Goal: Information Seeking & Learning: Check status

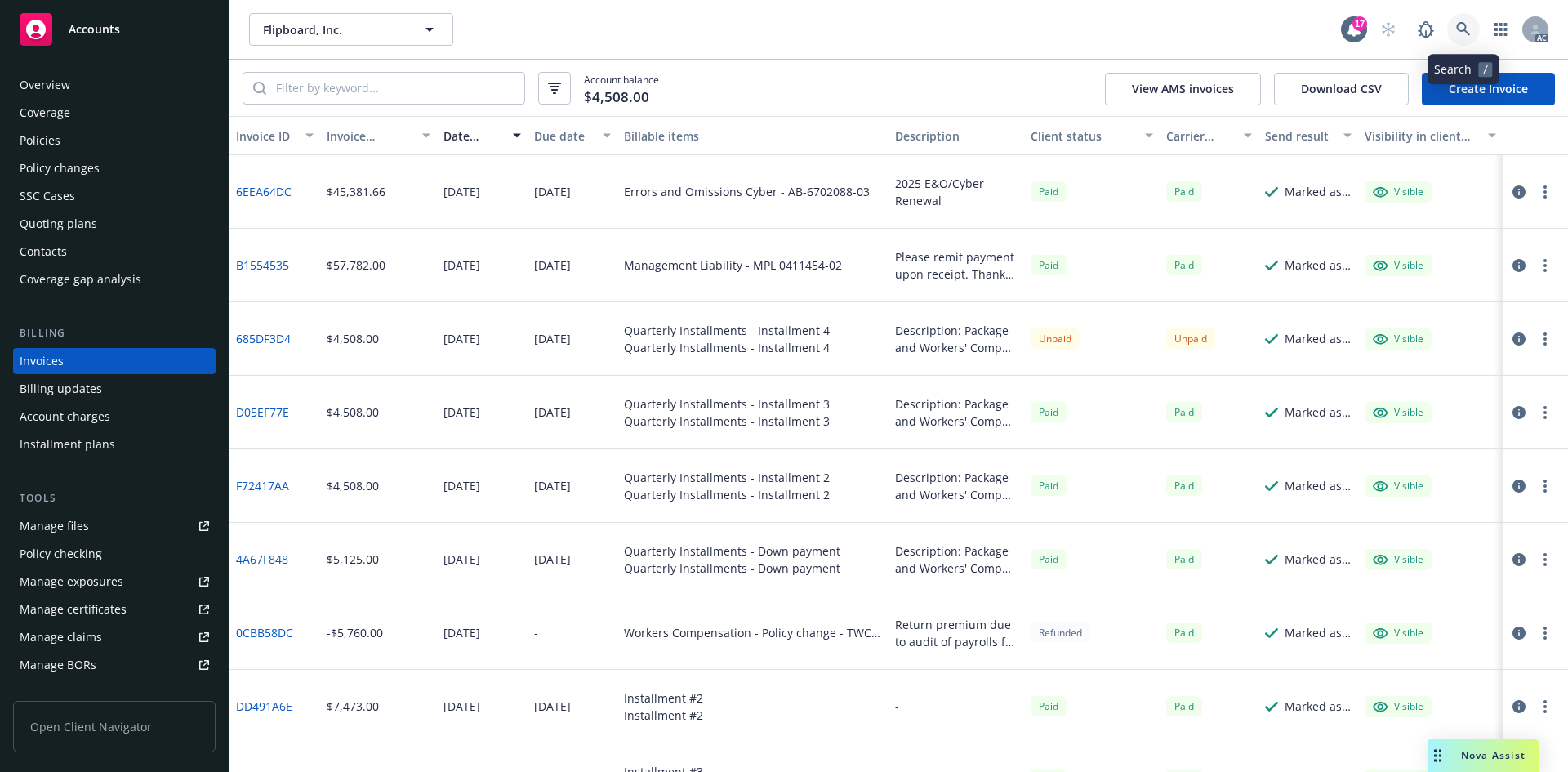
click at [1458, 16] on link at bounding box center [1463, 29] width 33 height 33
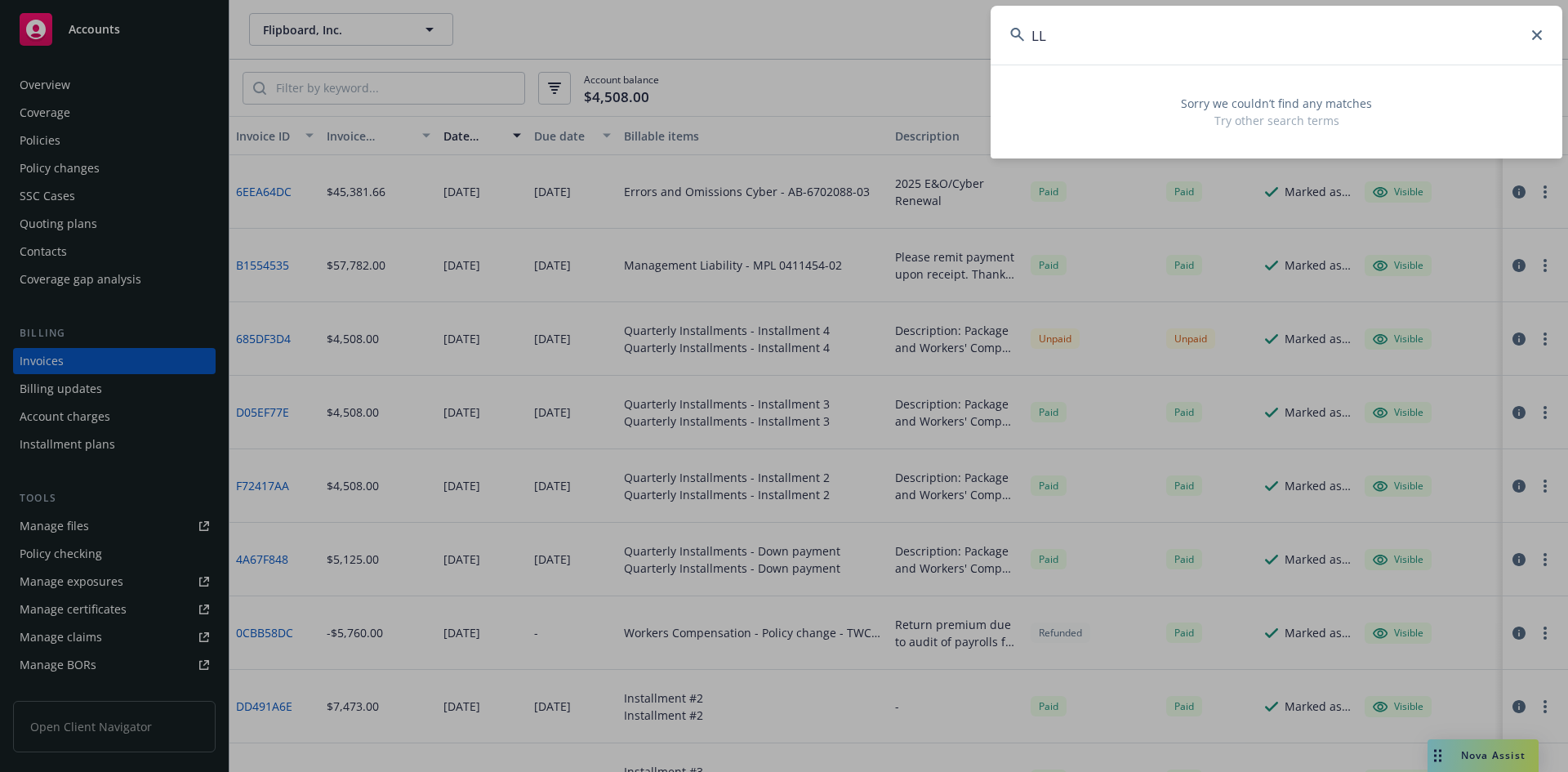
type input "L"
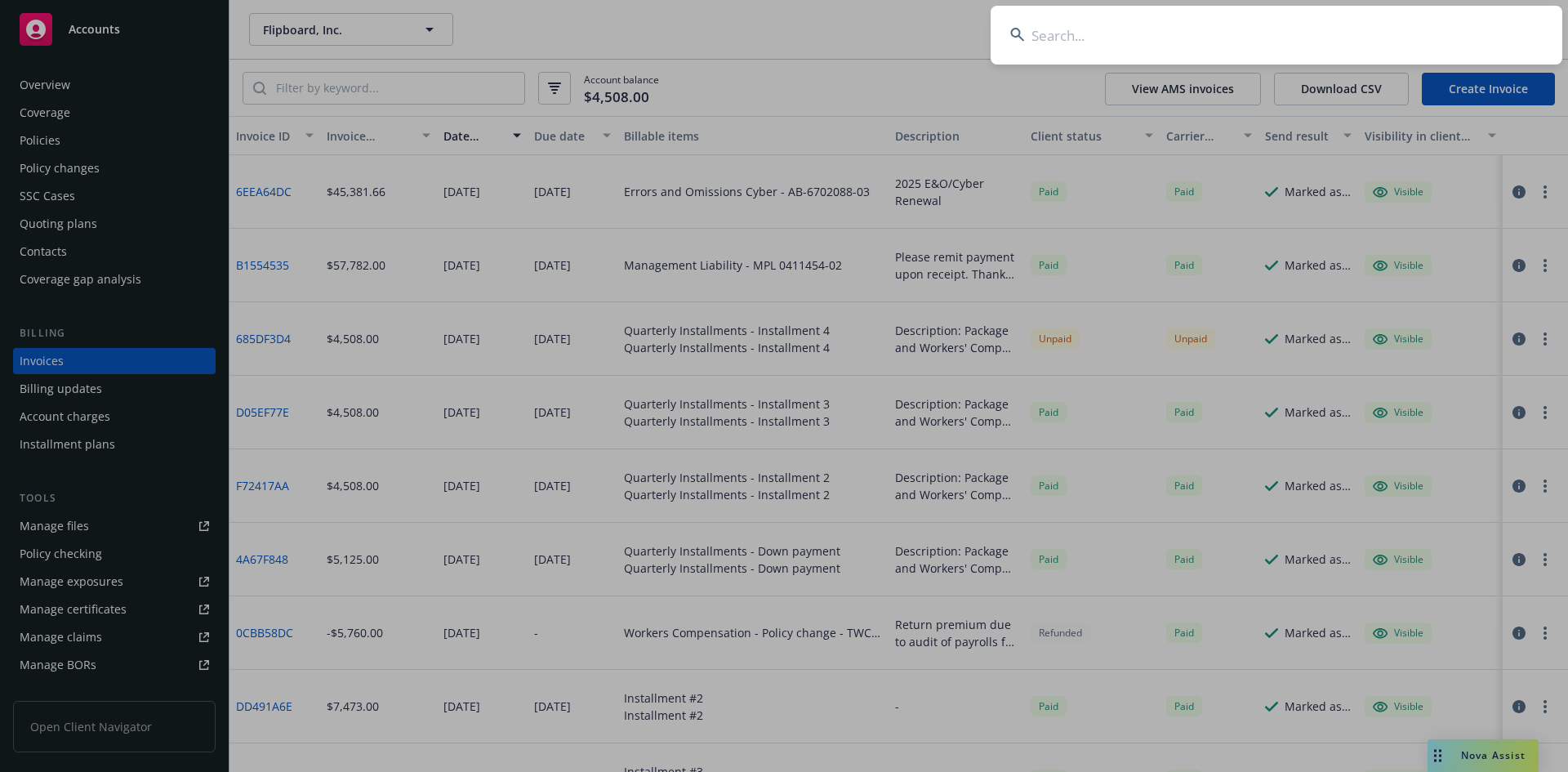
click at [1053, 37] on input at bounding box center [1277, 35] width 572 height 58
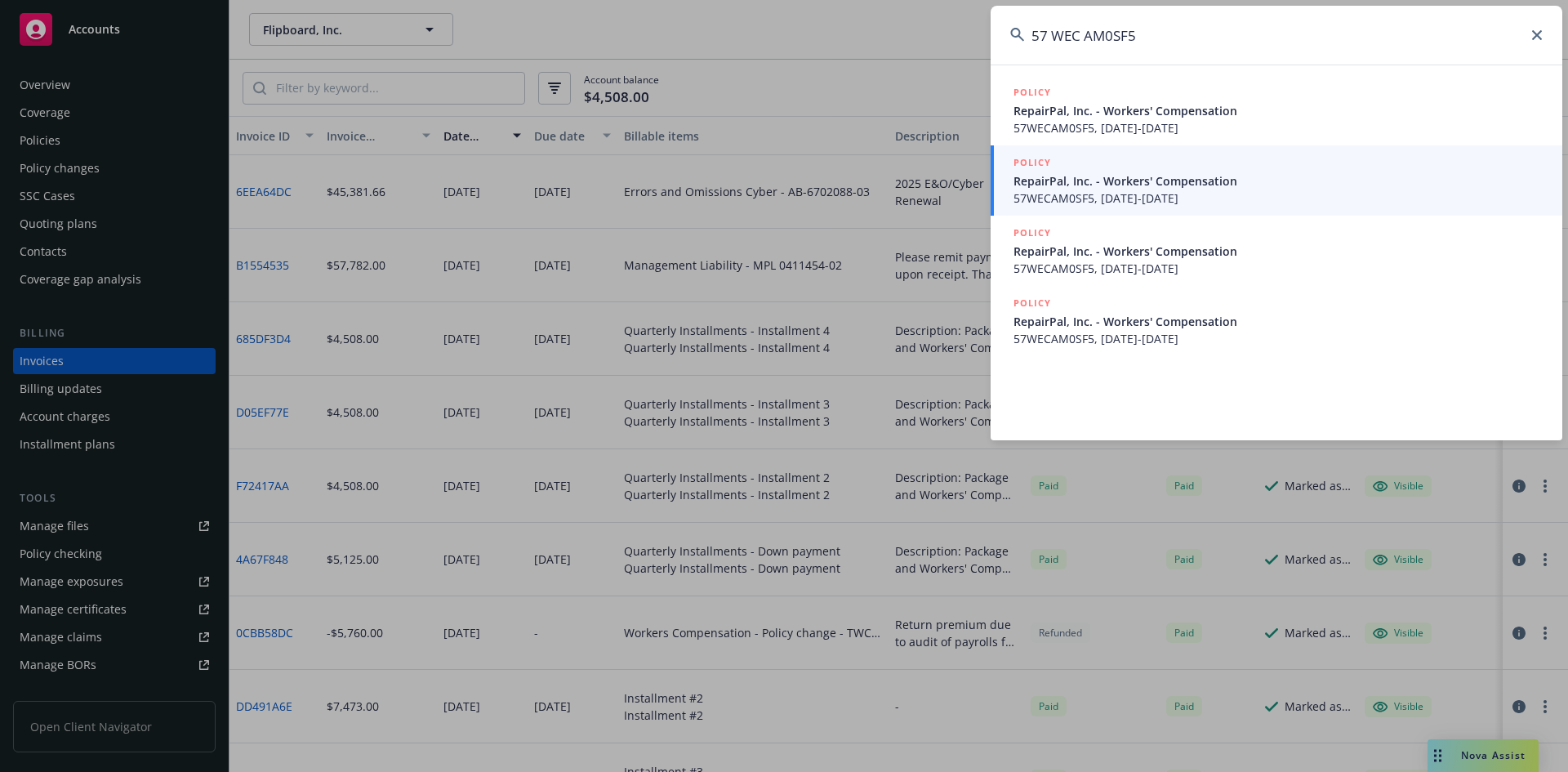
type input "57 WEC AM0SF5"
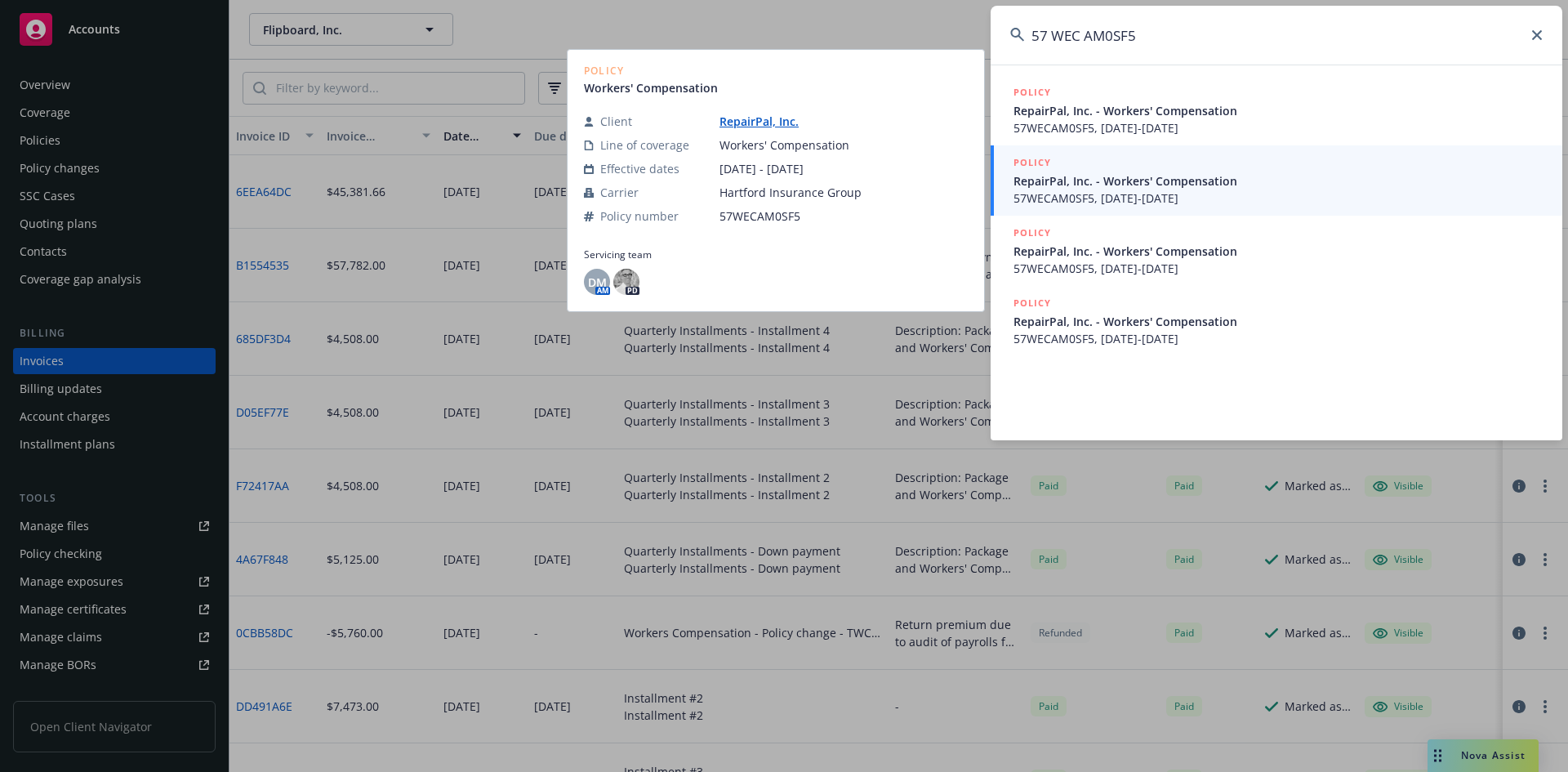
click at [1087, 200] on span "57WECAM0SF5, [DATE]-[DATE]" at bounding box center [1278, 197] width 529 height 17
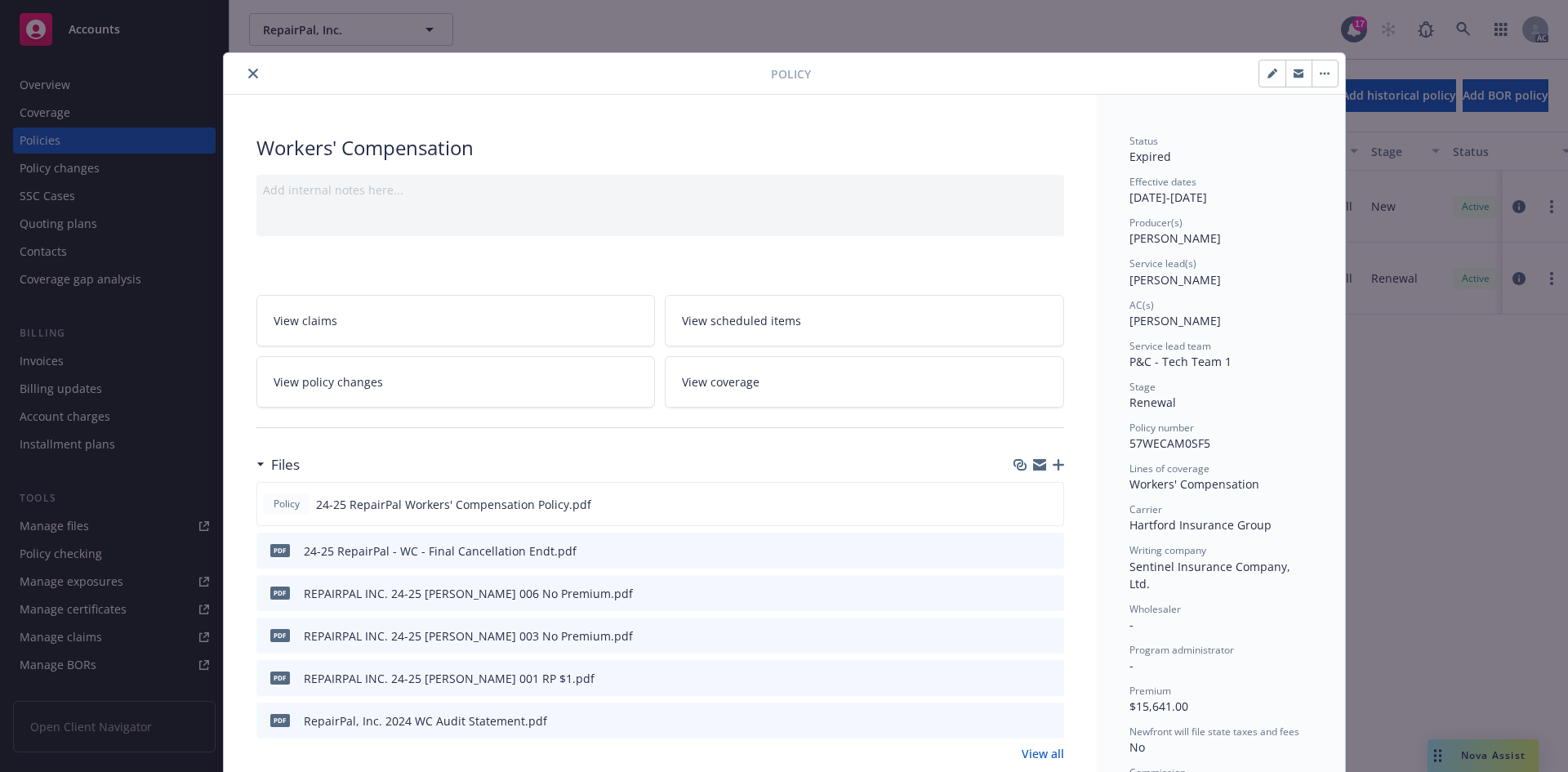
drag, startPoint x: 250, startPoint y: 74, endPoint x: 281, endPoint y: 74, distance: 31.0
click at [250, 74] on icon "close" at bounding box center [253, 73] width 10 height 10
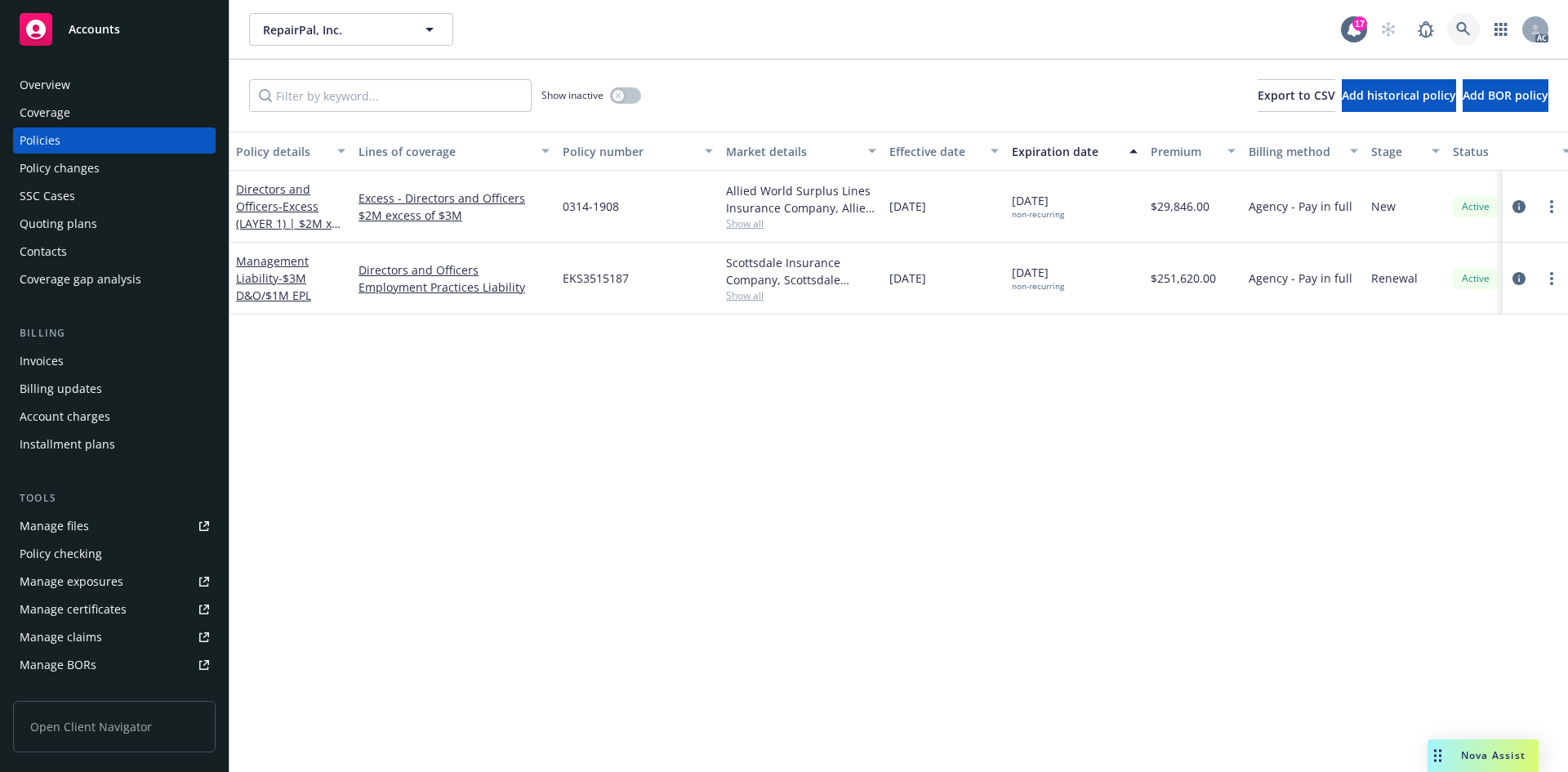
click at [1466, 37] on link at bounding box center [1463, 29] width 33 height 33
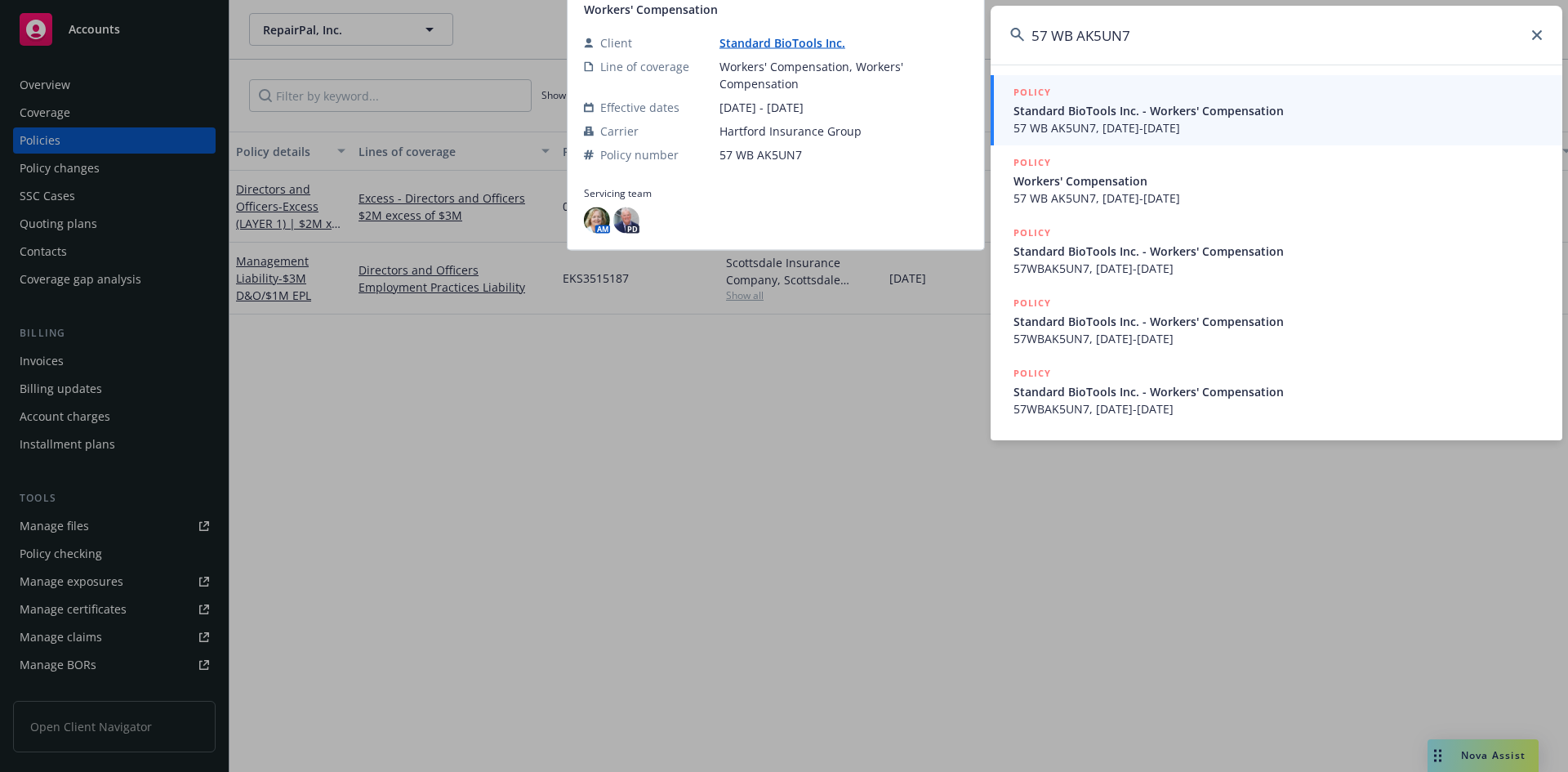
type input "57 WB AK5UN7"
click at [1259, 123] on span "57 WB AK5UN7, [DATE]-[DATE]" at bounding box center [1278, 128] width 529 height 17
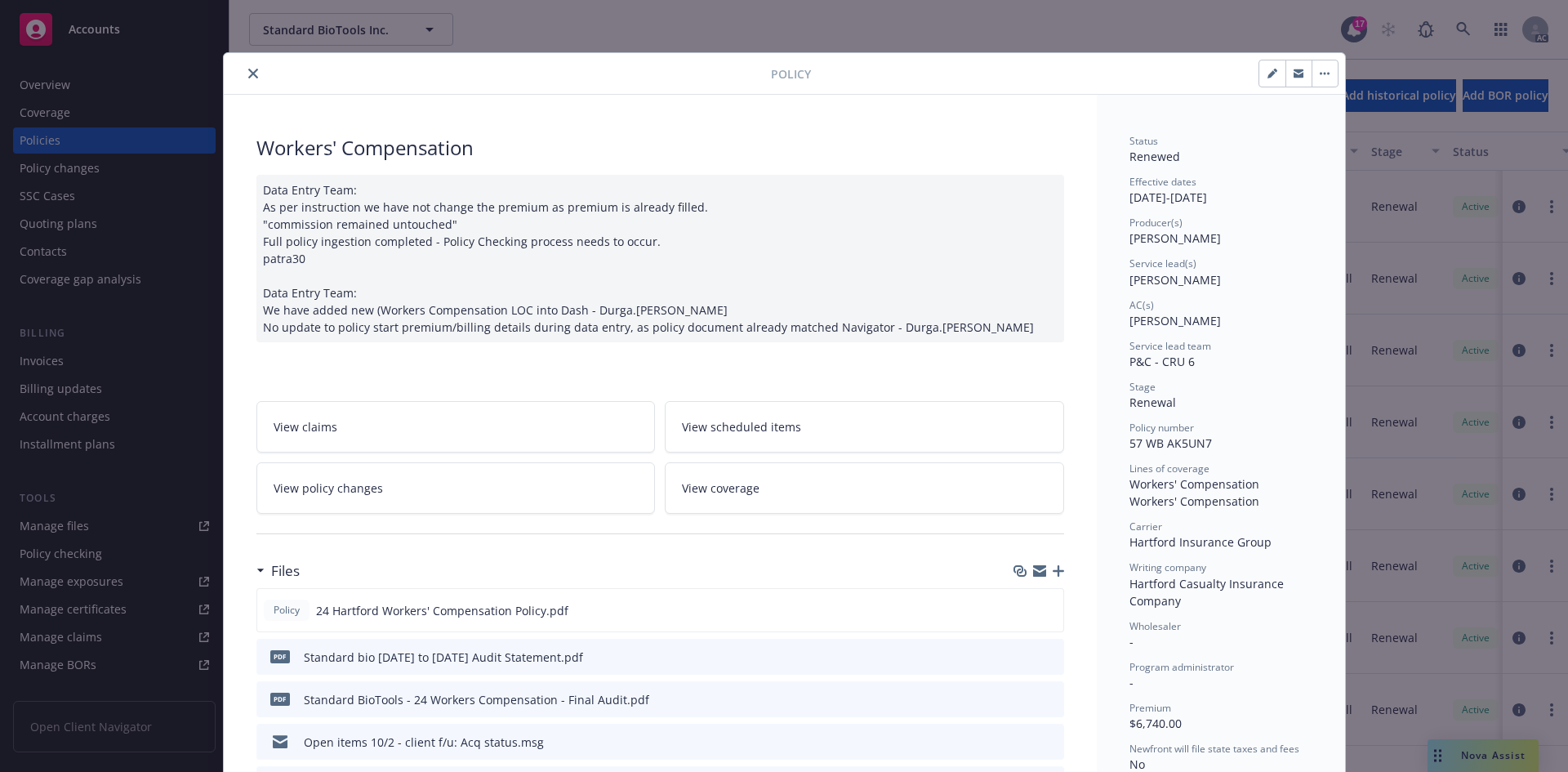
click at [250, 73] on icon "close" at bounding box center [253, 73] width 10 height 10
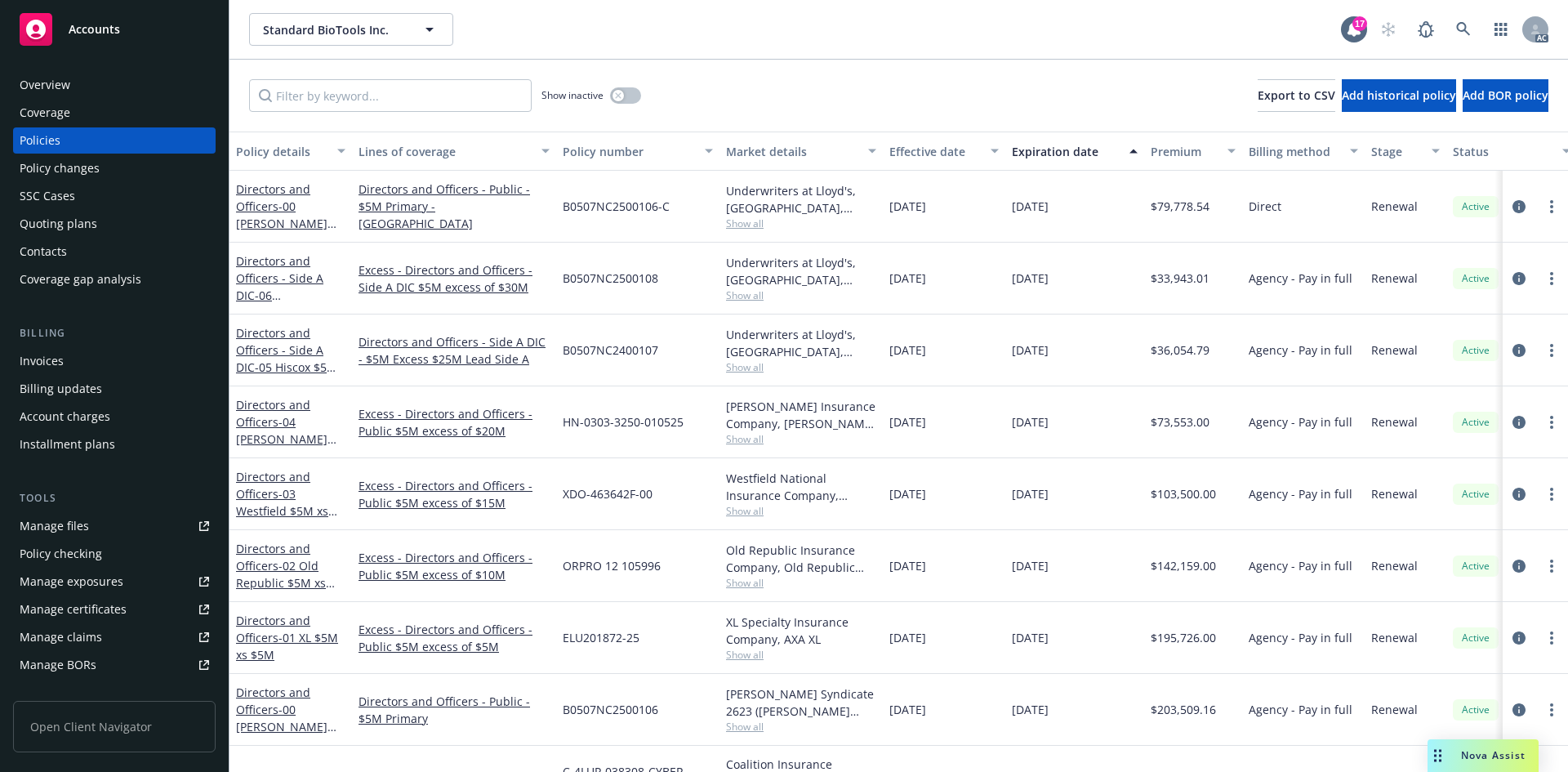
click at [1473, 12] on div "Standard BioTools Inc. Standard BioTools Inc. 17 AC" at bounding box center [898, 29] width 1338 height 58
click at [1464, 20] on link at bounding box center [1463, 29] width 33 height 33
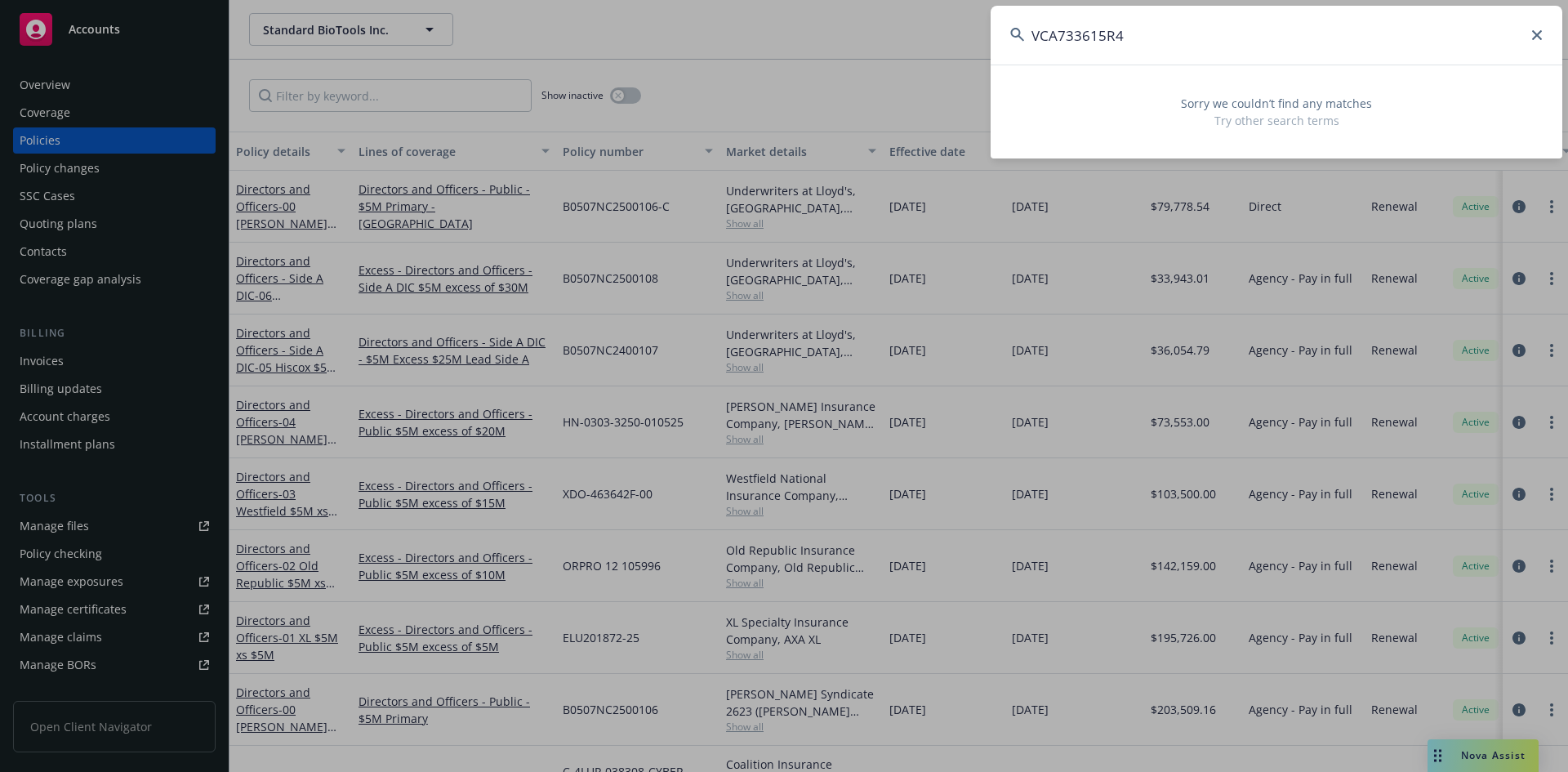
drag, startPoint x: 1284, startPoint y: 38, endPoint x: 890, endPoint y: 50, distance: 394.2
click at [890, 50] on div "VCA733615R4 Sorry we couldn’t find any matches Try other search terms" at bounding box center [784, 386] width 1568 height 772
type input "VCA733615R4"
type input "0"
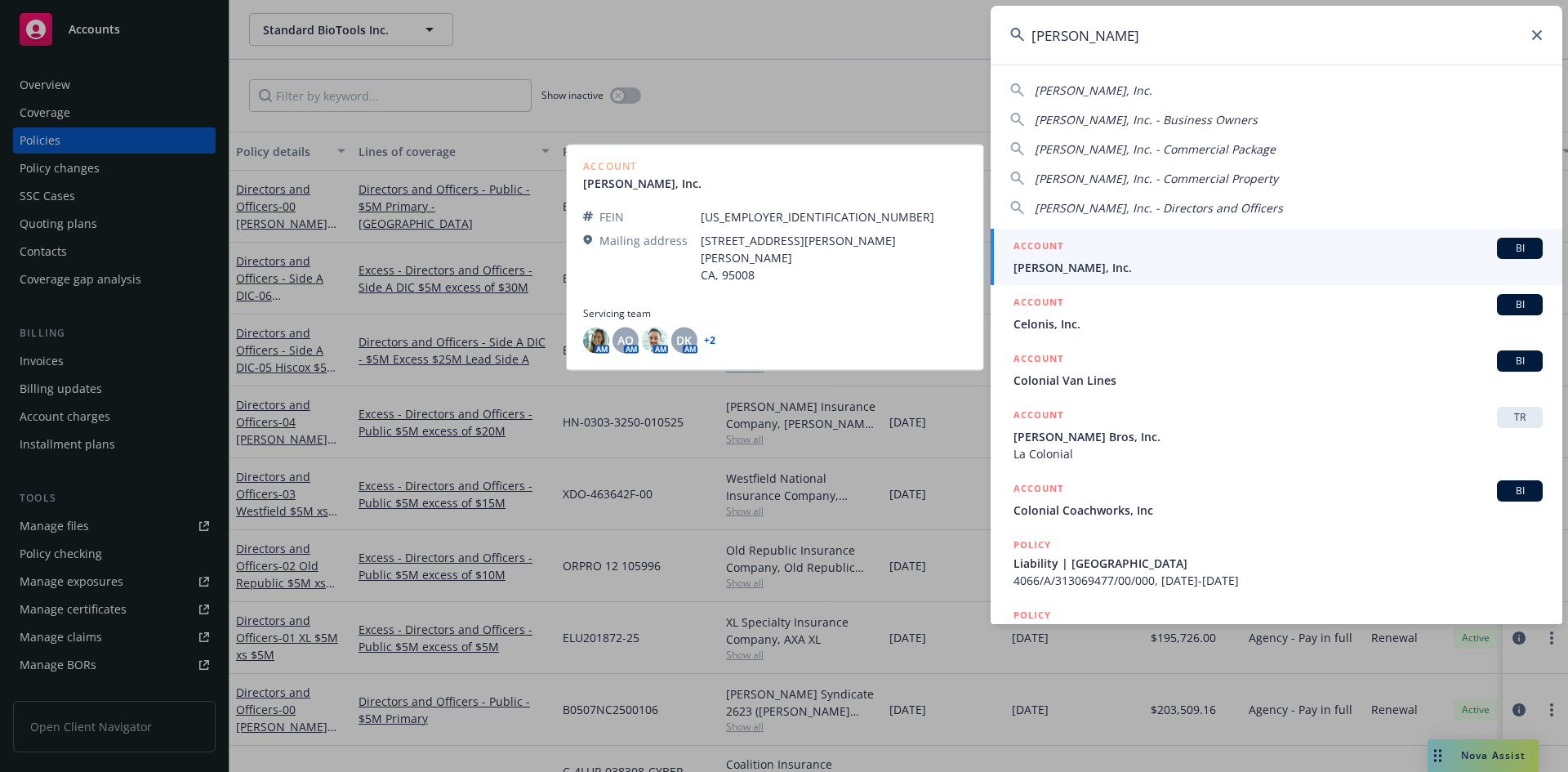
type input "[PERSON_NAME]"
click at [1118, 261] on span "[PERSON_NAME], Inc." at bounding box center [1278, 267] width 529 height 17
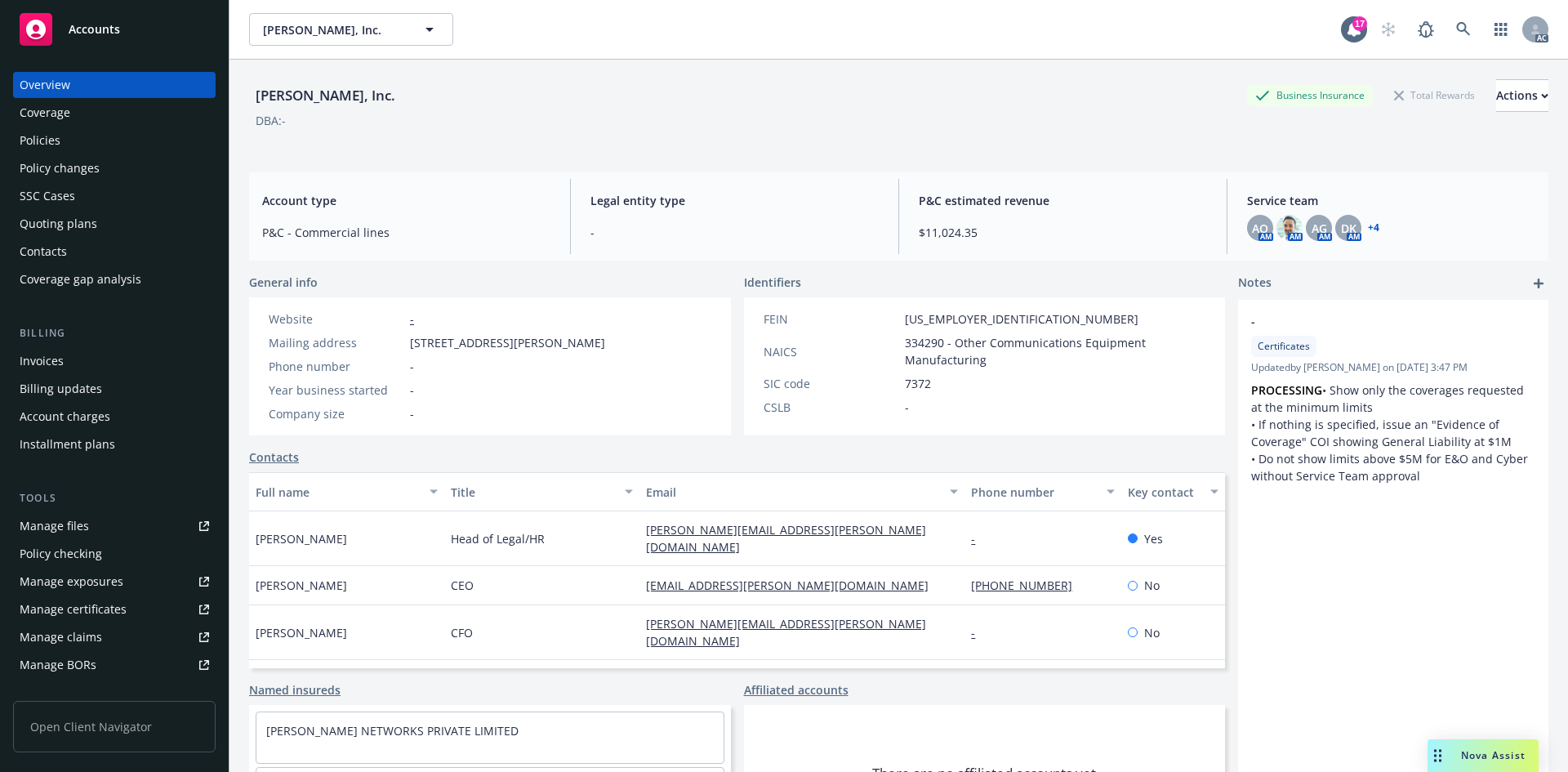
click at [121, 368] on div "Invoices" at bounding box center [113, 361] width 189 height 26
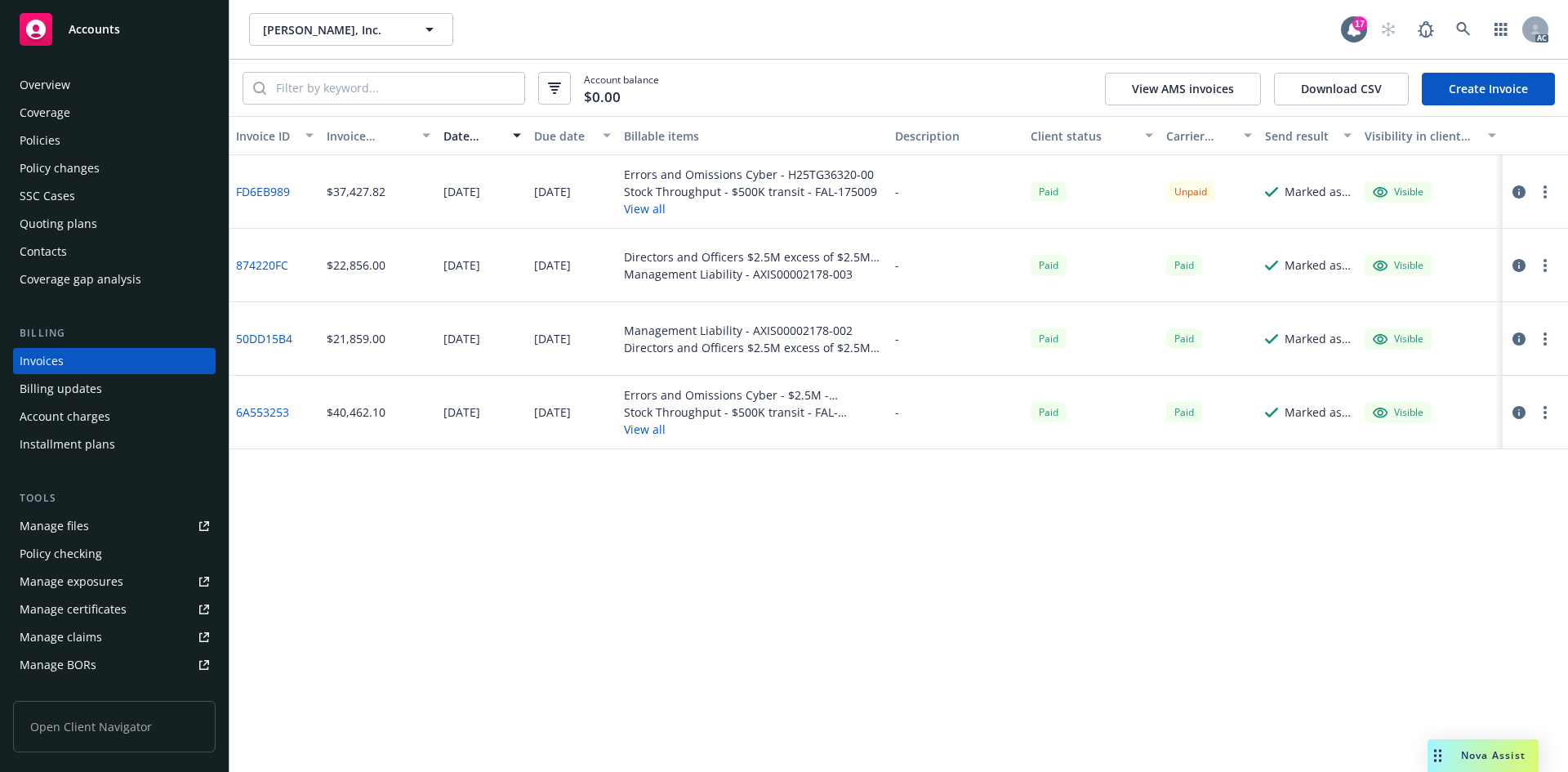
click at [62, 149] on div "Policies" at bounding box center [113, 140] width 189 height 26
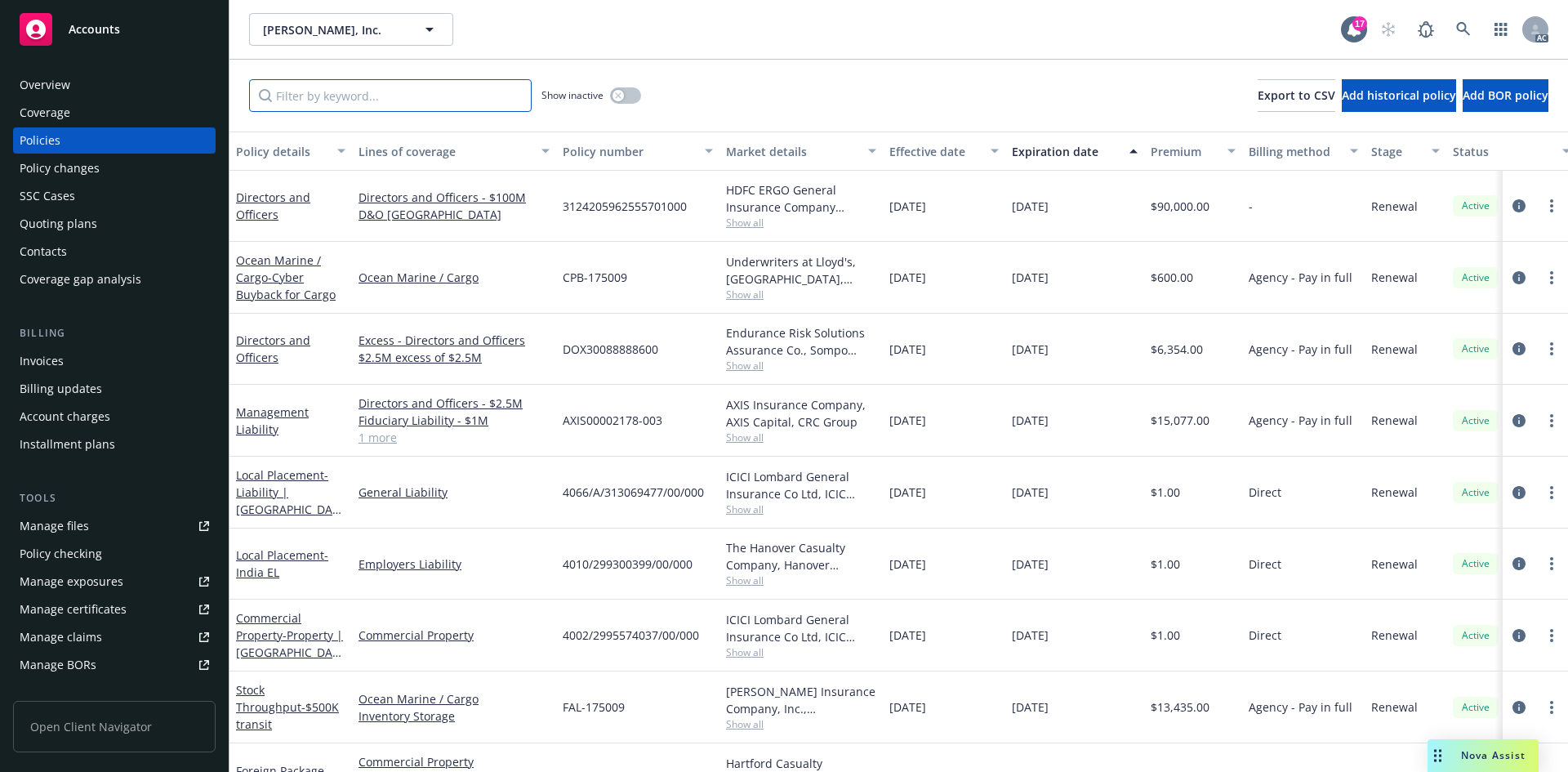
click at [488, 101] on input "Filter by keyword..." at bounding box center [390, 96] width 282 height 33
click at [79, 158] on div "Policy changes" at bounding box center [59, 168] width 80 height 26
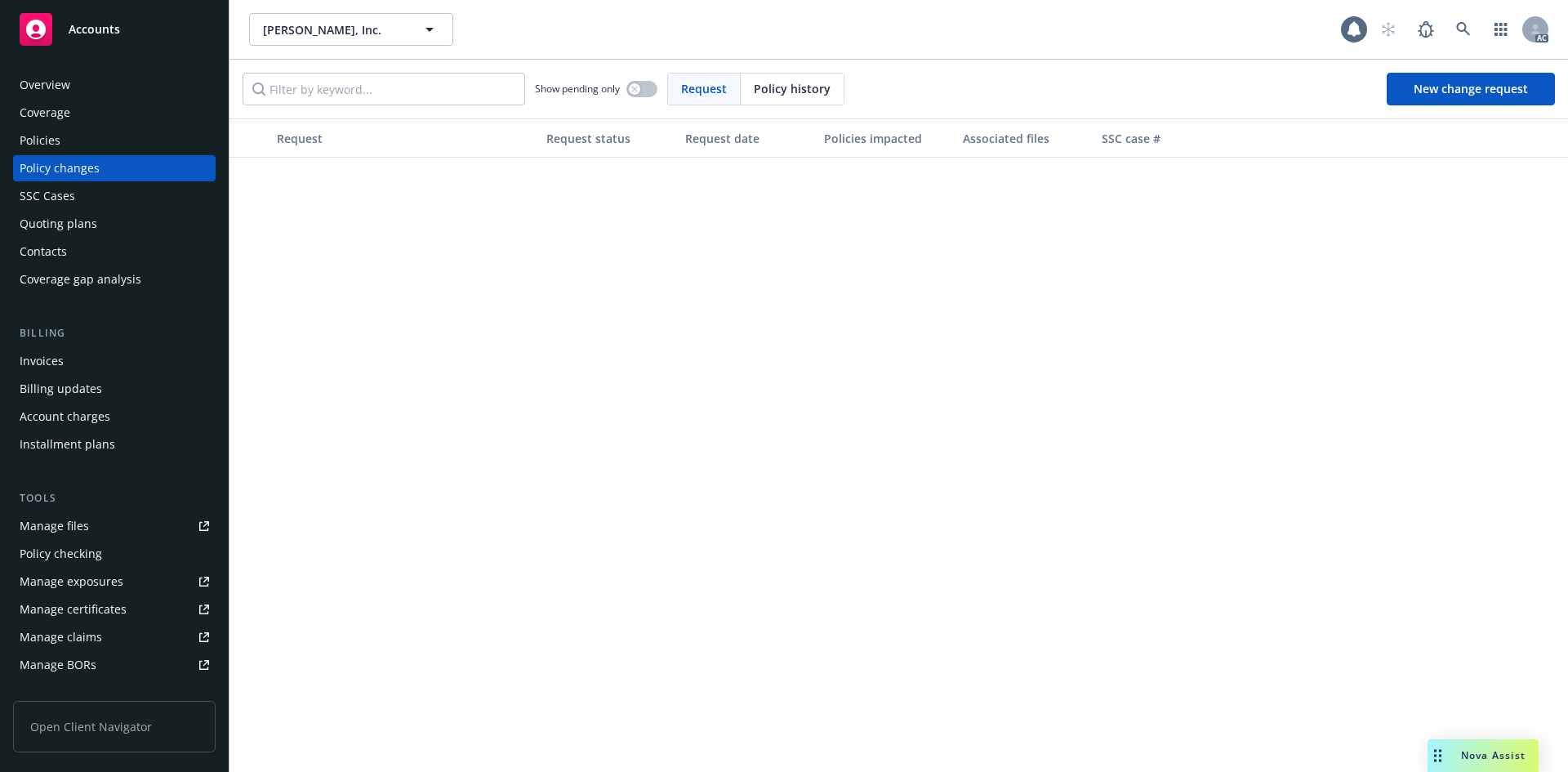
click at [777, 91] on span "Policy history" at bounding box center [792, 89] width 77 height 17
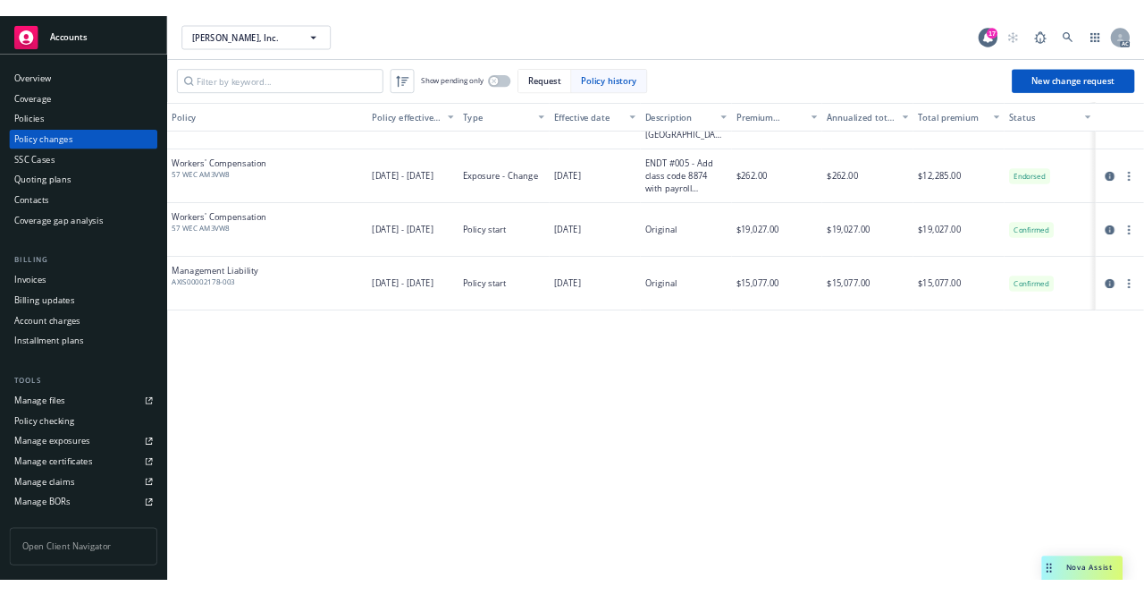
scroll to position [715, 0]
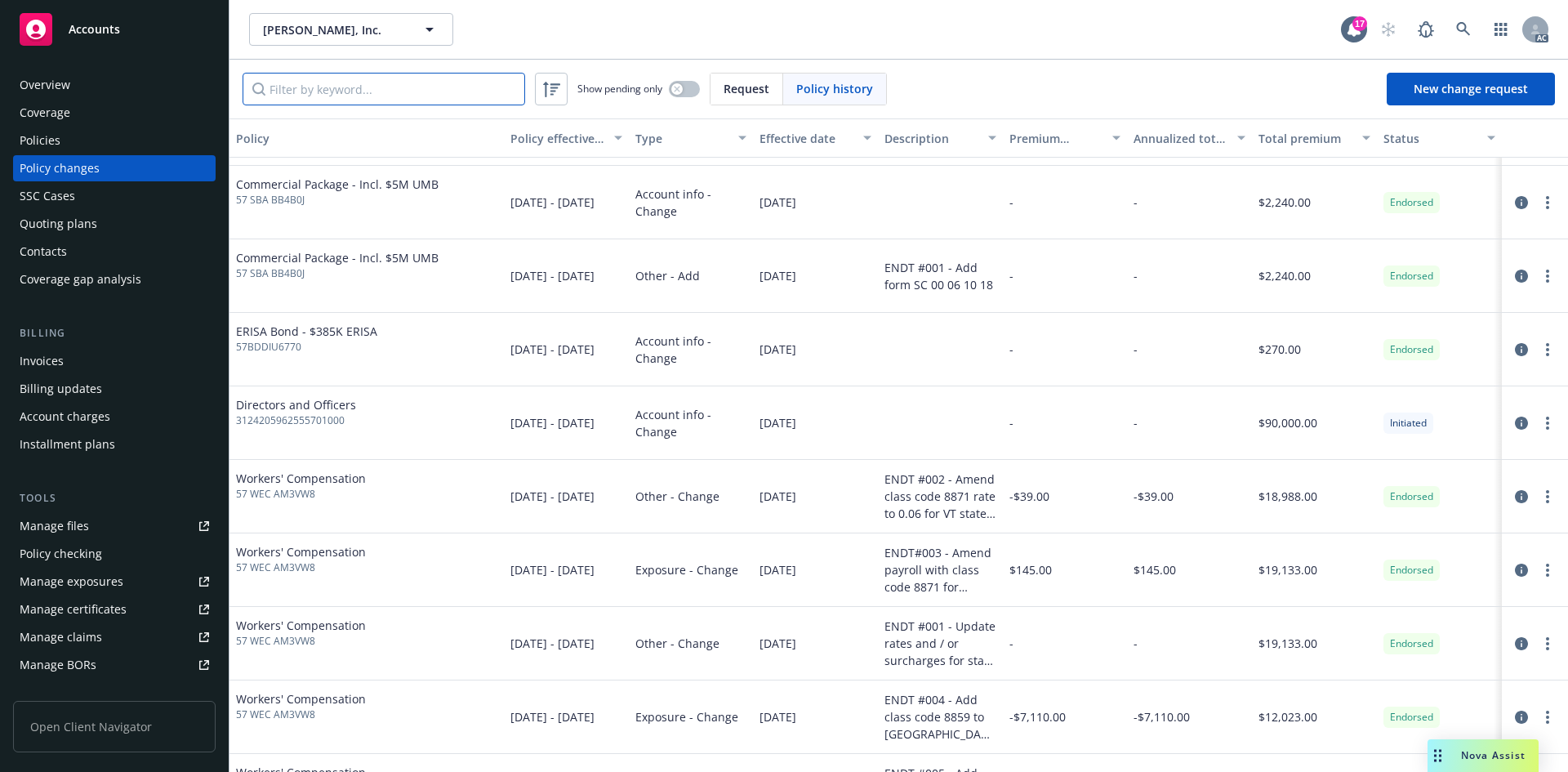
click at [308, 97] on input "Filter by keyword..." at bounding box center [384, 90] width 282 height 33
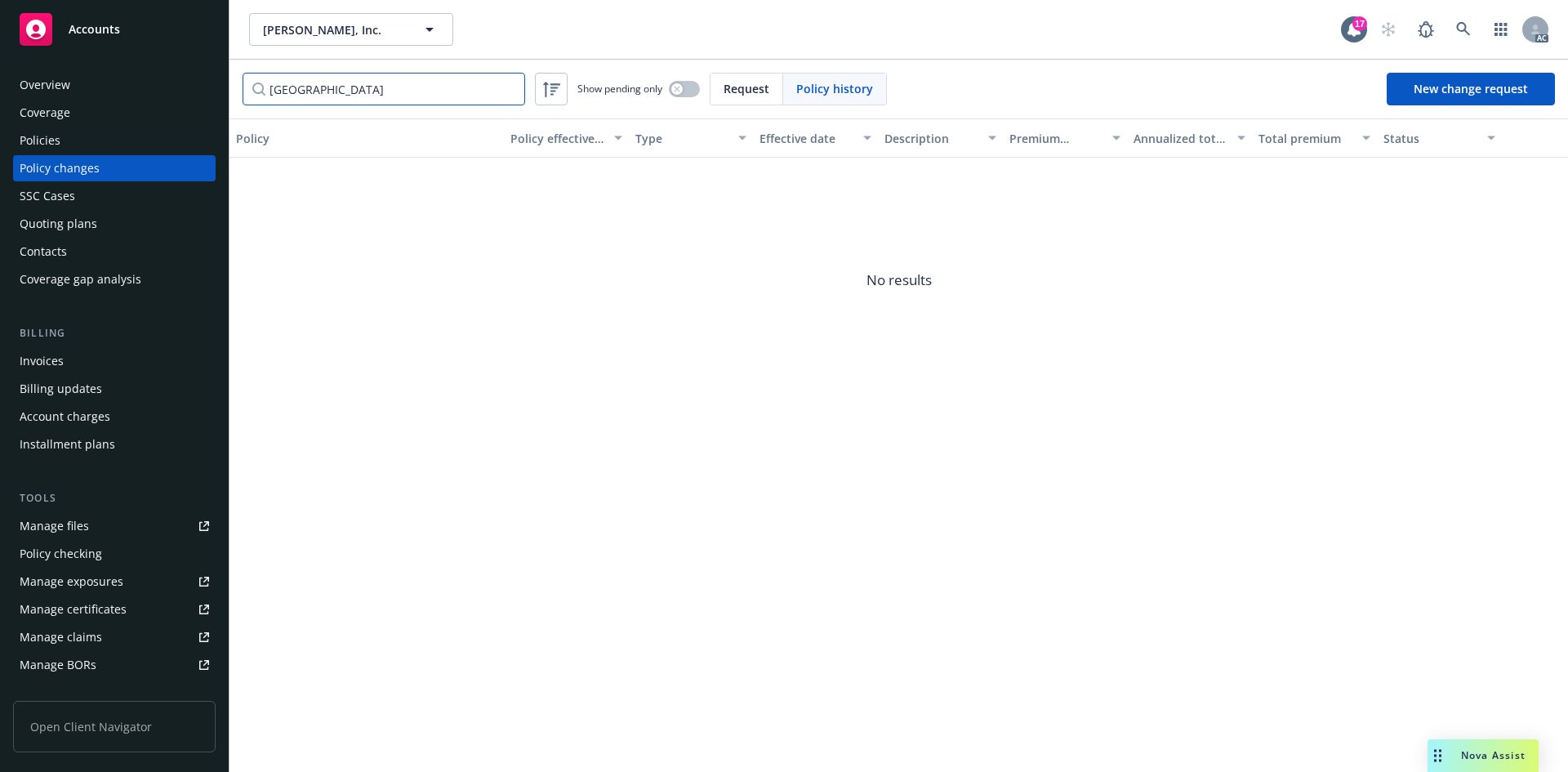
type input "[GEOGRAPHIC_DATA]"
click at [727, 92] on span "Request" at bounding box center [746, 89] width 46 height 17
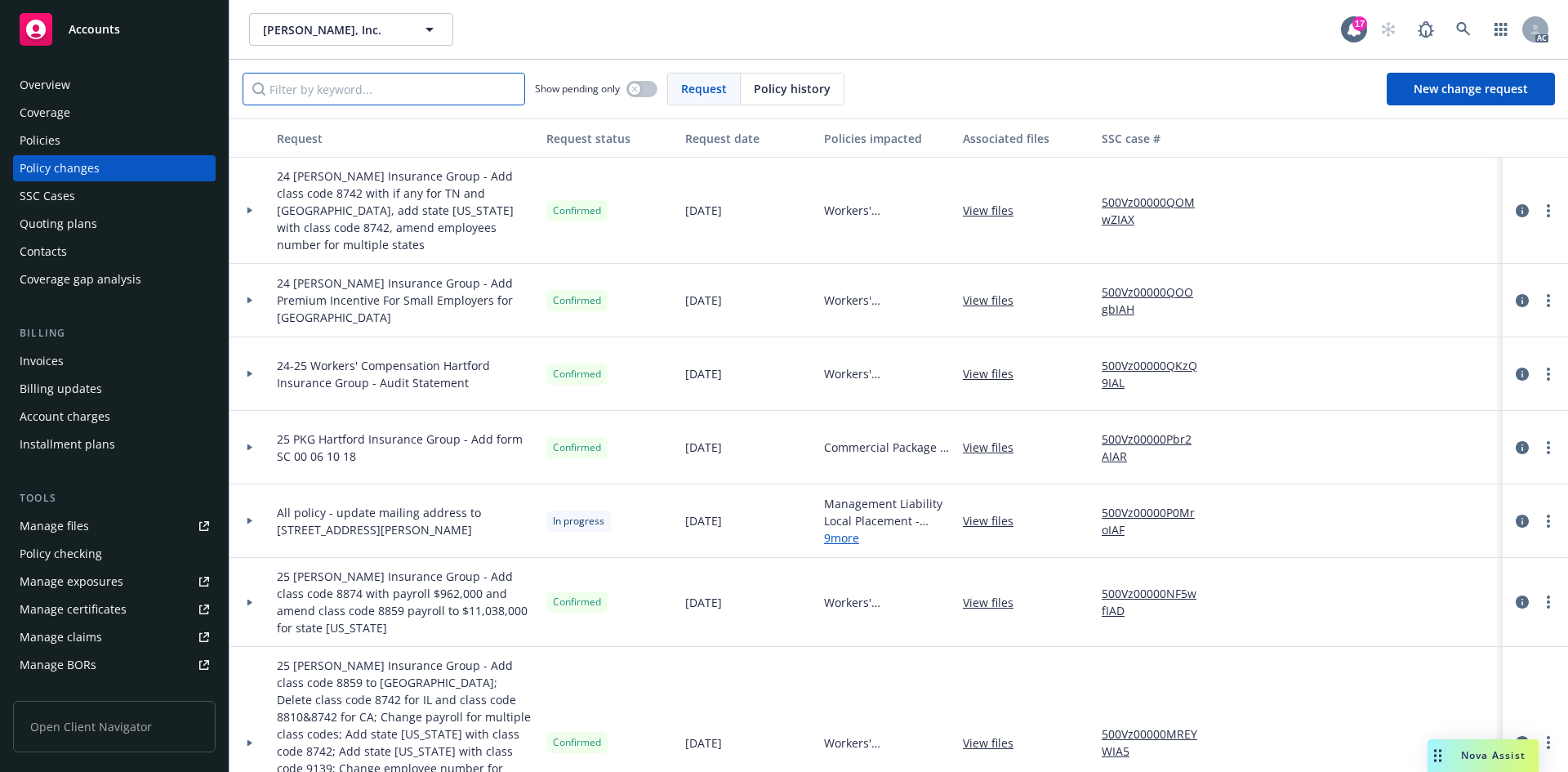
click at [373, 92] on input "Filter by keyword..." at bounding box center [384, 90] width 282 height 33
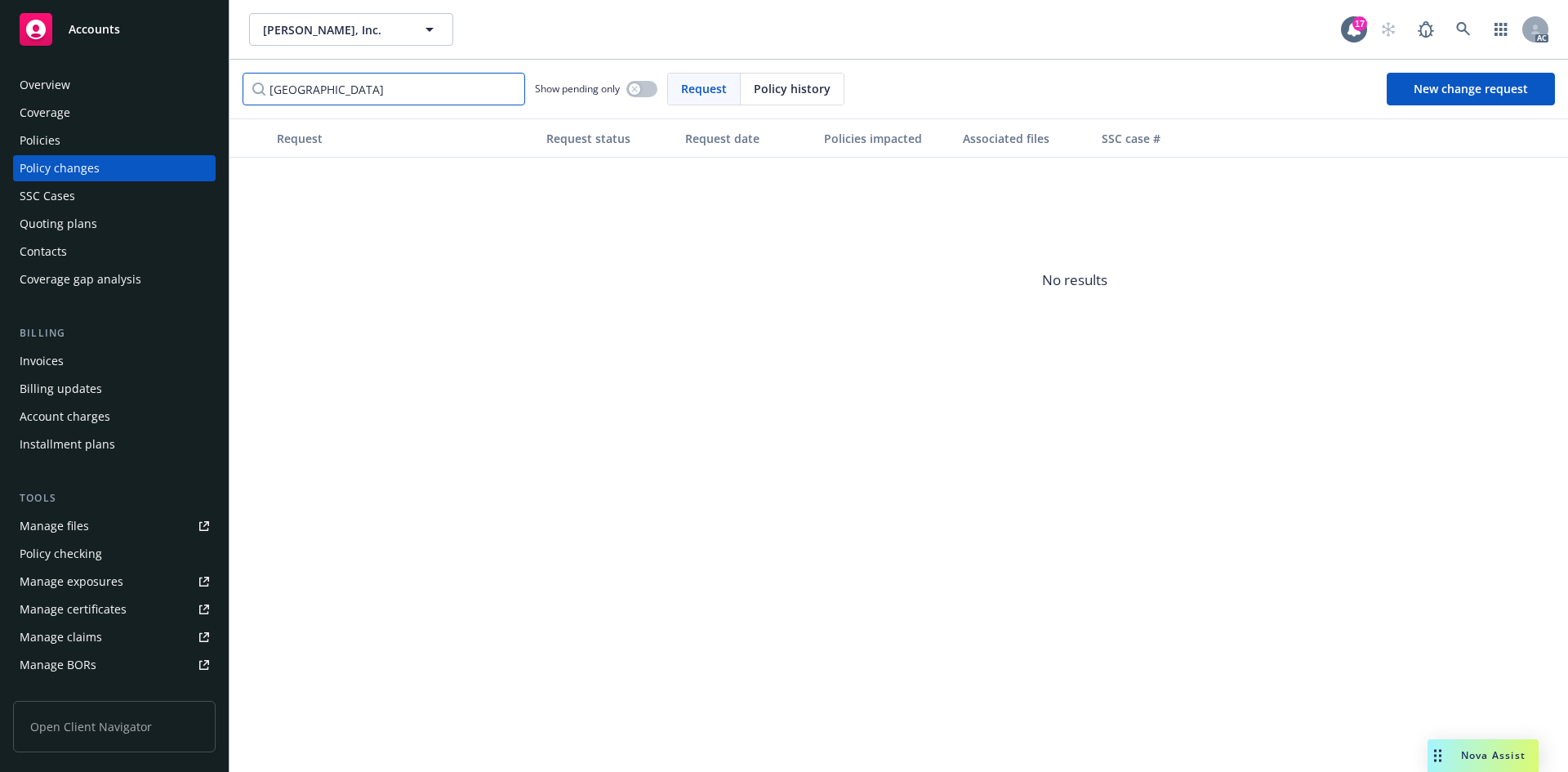
type input "[GEOGRAPHIC_DATA]"
click at [104, 89] on div "Overview" at bounding box center [113, 85] width 189 height 26
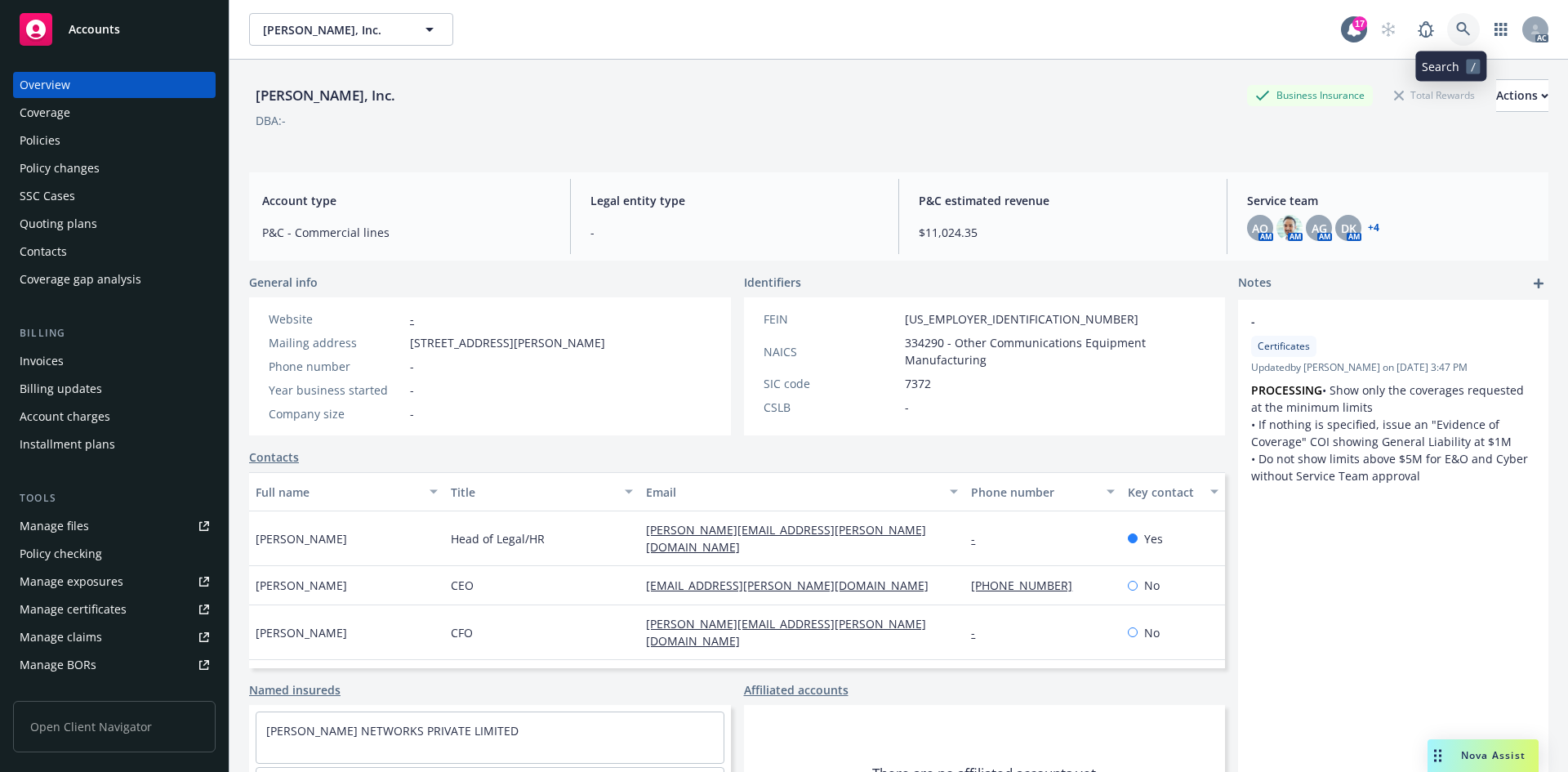
click at [1461, 24] on link at bounding box center [1463, 29] width 33 height 33
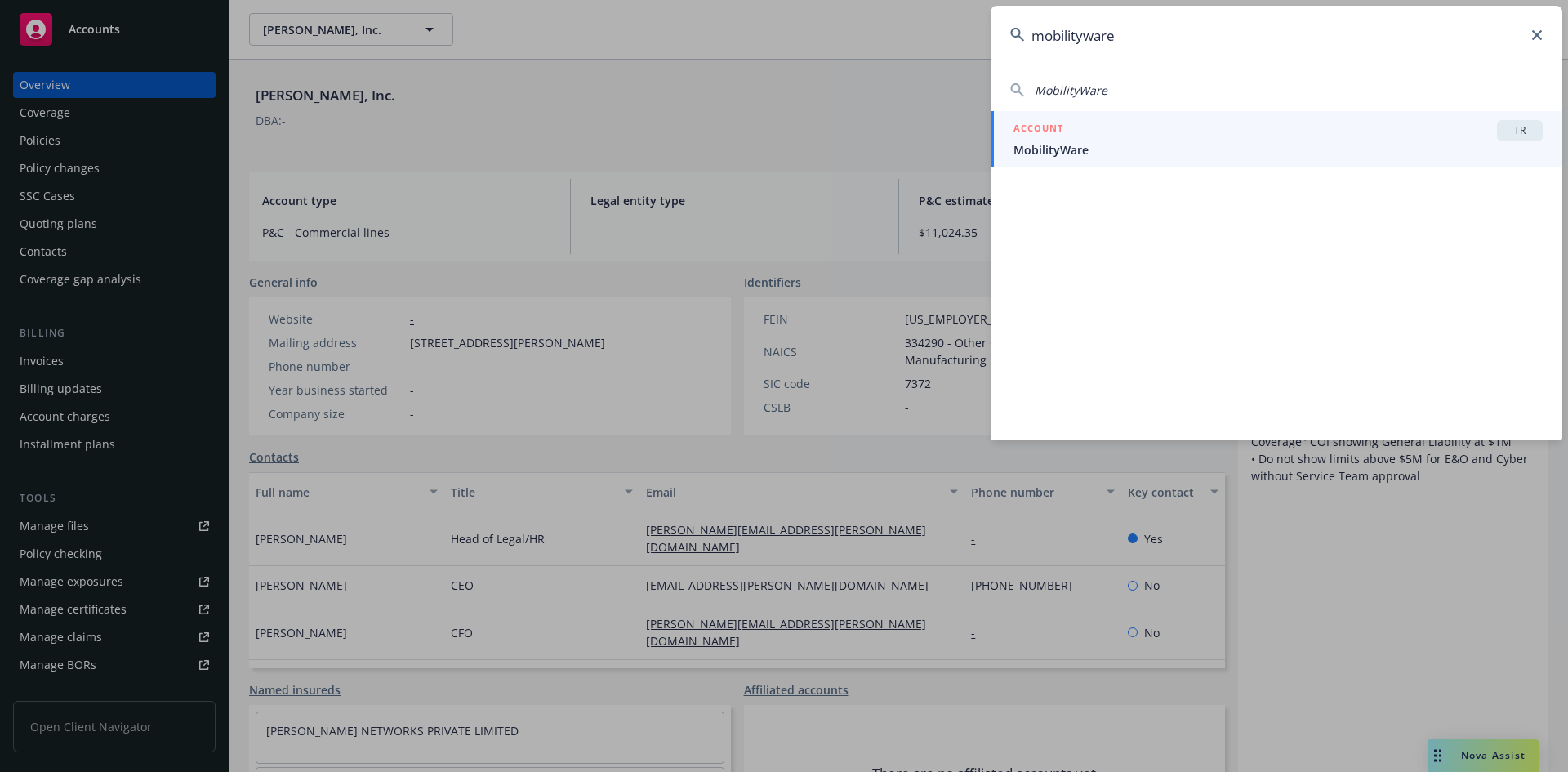
type input "mobilityware"
click at [1539, 32] on icon at bounding box center [1536, 35] width 10 height 10
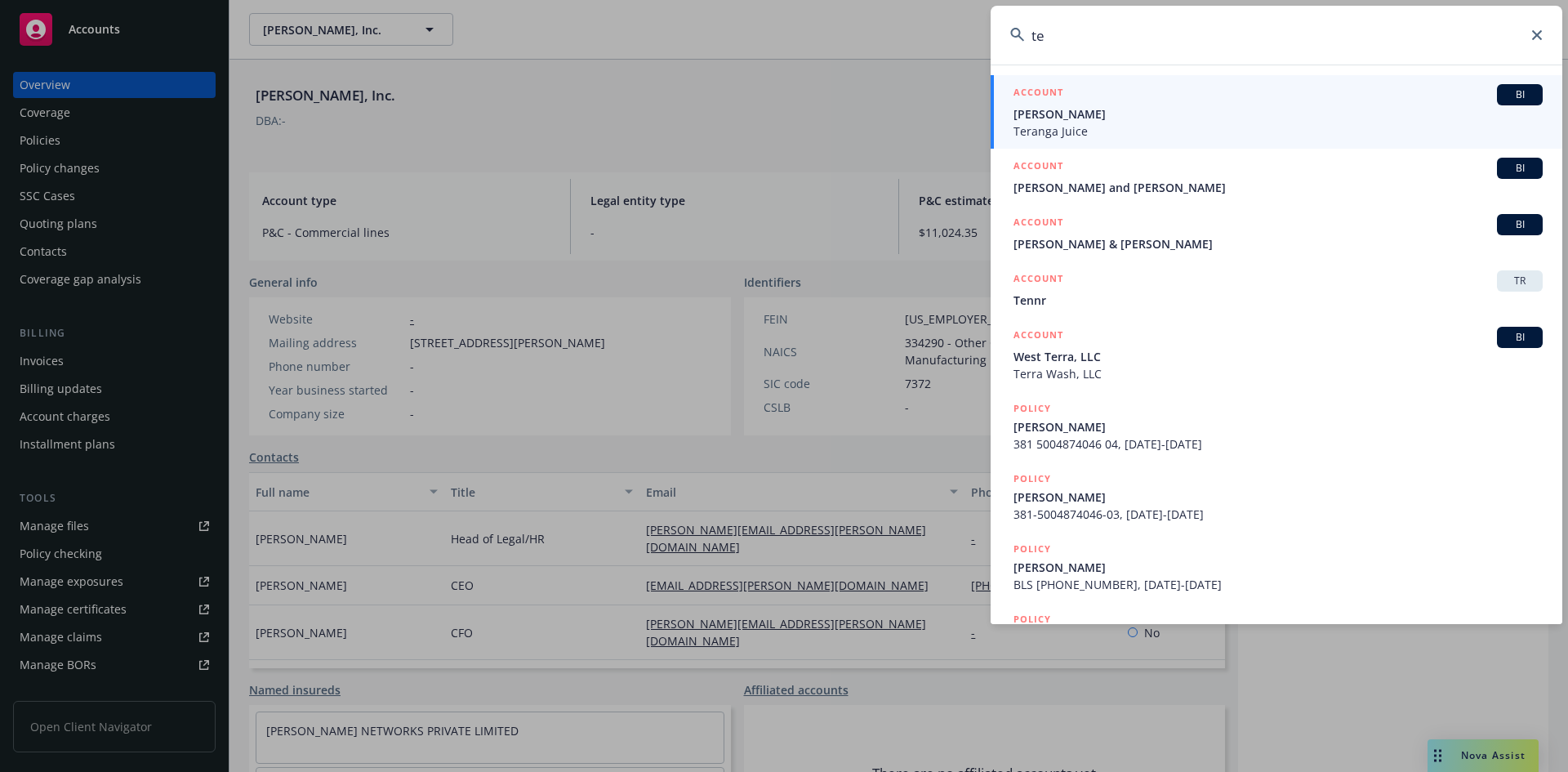
type input "t"
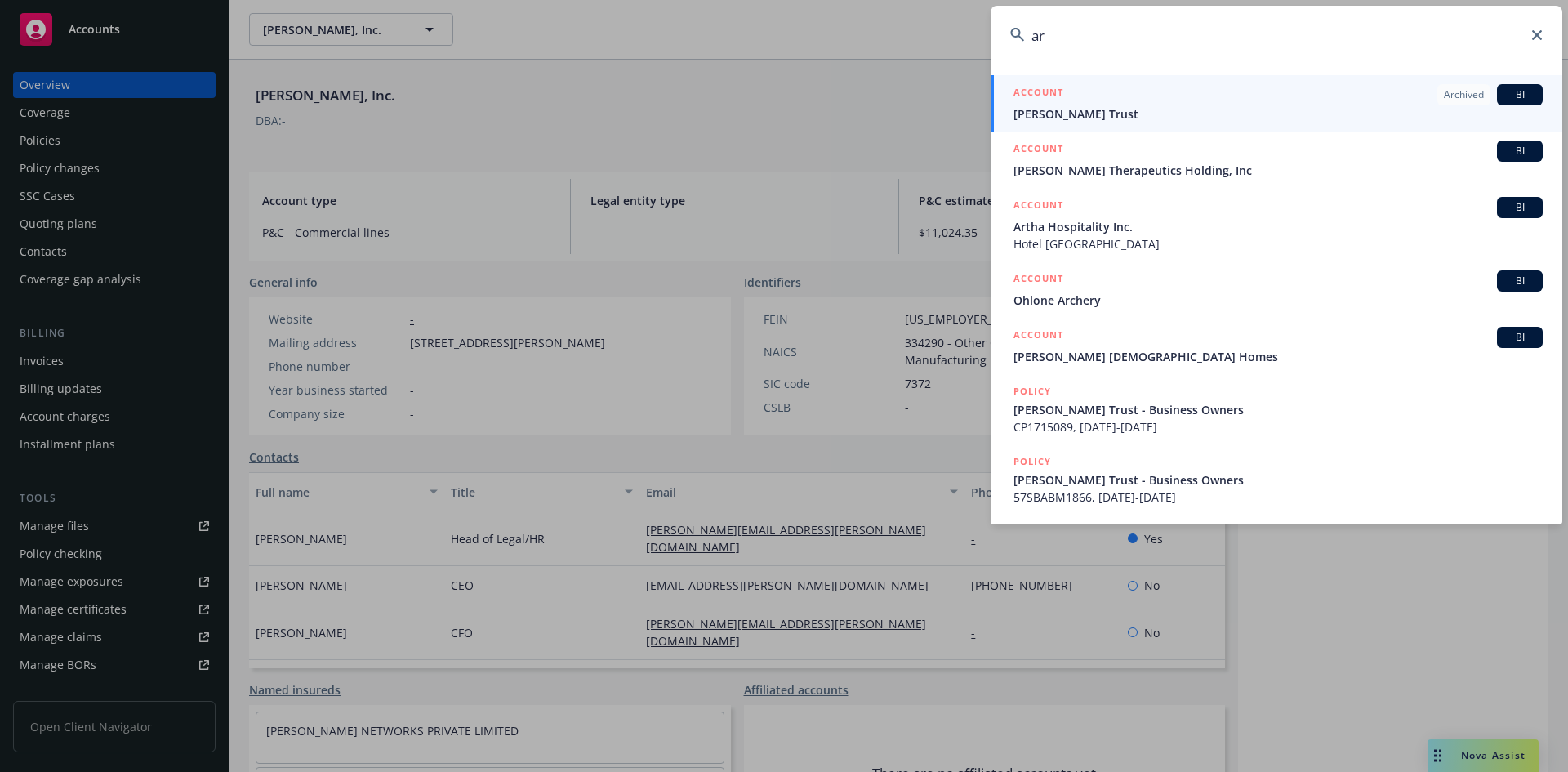
type input "a"
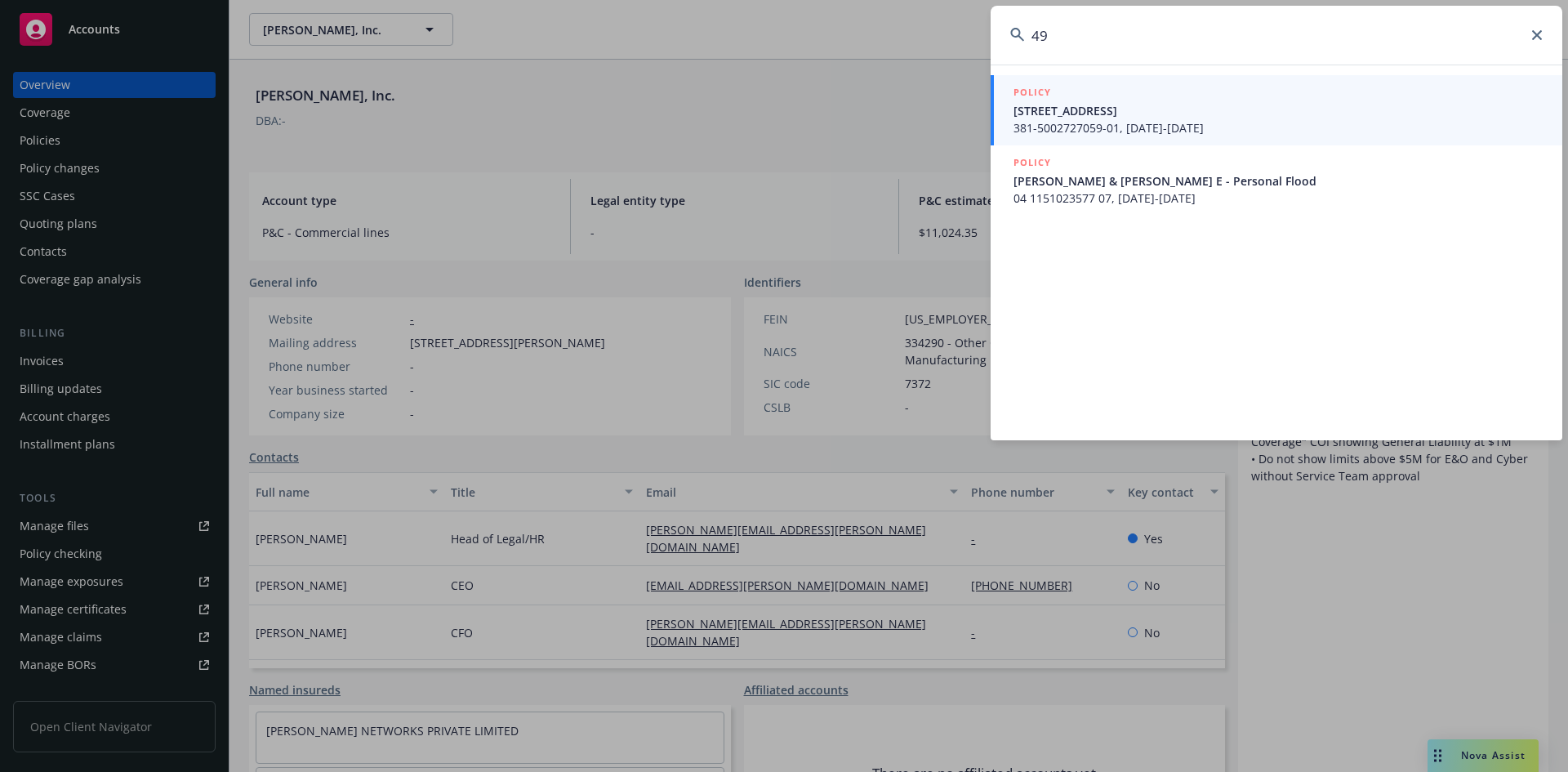
type input "4"
